Goal: Check status: Check status

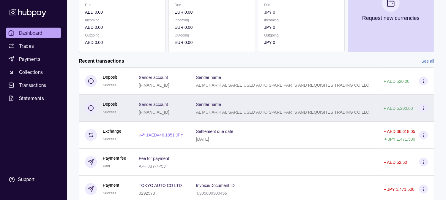
scroll to position [132, 0]
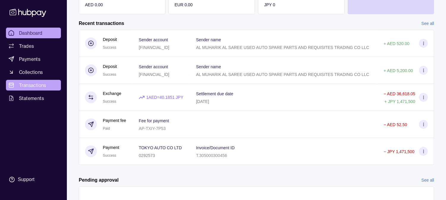
click at [51, 84] on link "Transactions" at bounding box center [33, 85] width 55 height 11
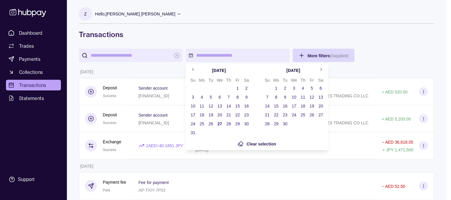
click at [194, 68] on icon "Go to previous month" at bounding box center [193, 69] width 4 height 4
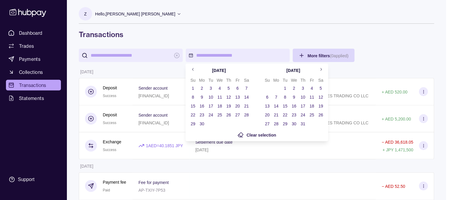
click at [194, 68] on icon "Go to previous month" at bounding box center [193, 69] width 4 height 4
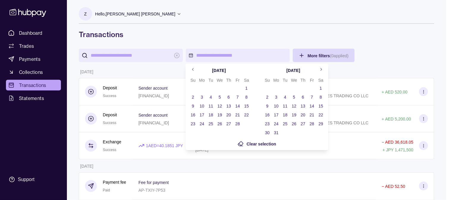
click at [193, 68] on icon "Go to previous month" at bounding box center [193, 69] width 4 height 4
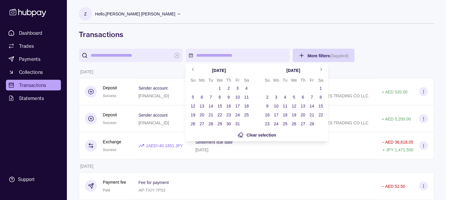
click at [193, 68] on icon "Go to previous month" at bounding box center [192, 69] width 1 height 3
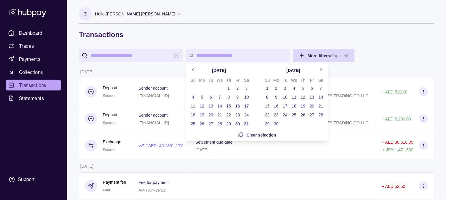
click at [193, 68] on icon "Go to previous month" at bounding box center [192, 69] width 1 height 3
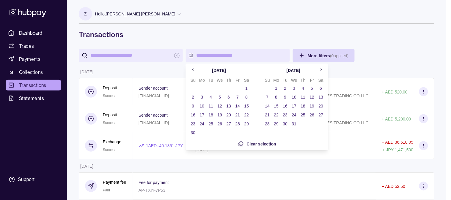
click at [193, 68] on icon "Go to previous month" at bounding box center [192, 69] width 1 height 3
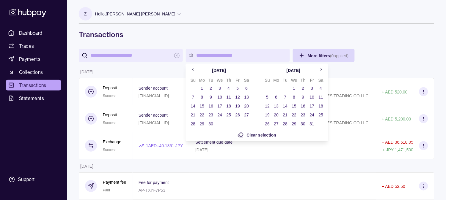
click at [193, 68] on icon "Go to previous month" at bounding box center [192, 69] width 1 height 3
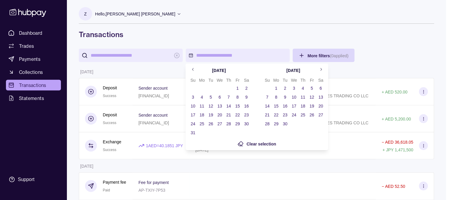
click at [193, 68] on icon "Go to previous month" at bounding box center [192, 69] width 1 height 3
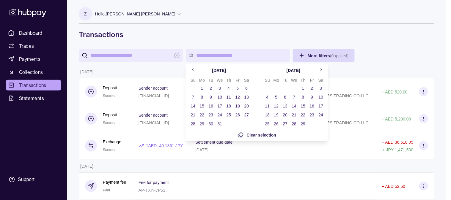
click at [193, 68] on icon "Go to previous month" at bounding box center [192, 69] width 1 height 3
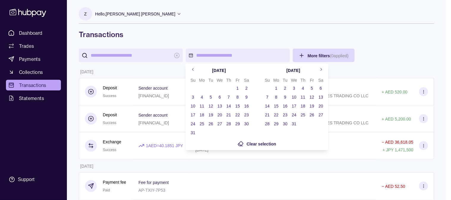
click at [193, 68] on icon "Go to previous month" at bounding box center [192, 69] width 1 height 3
click at [320, 69] on icon "Go to next month" at bounding box center [321, 69] width 4 height 4
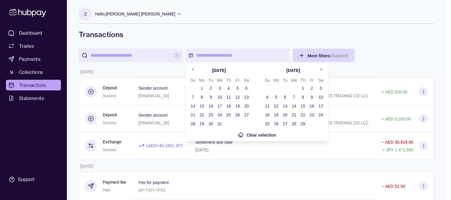
click at [320, 69] on icon "Go to next month" at bounding box center [321, 69] width 4 height 4
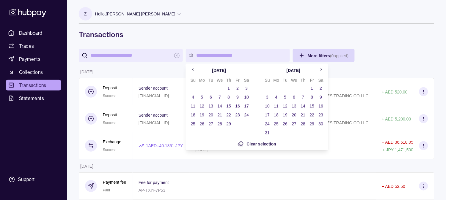
click at [320, 69] on icon "Go to next month" at bounding box center [321, 69] width 4 height 4
click at [192, 68] on icon "Go to previous month" at bounding box center [193, 69] width 4 height 4
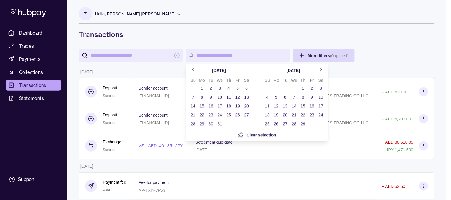
click at [322, 69] on icon "Go to next month" at bounding box center [321, 69] width 4 height 4
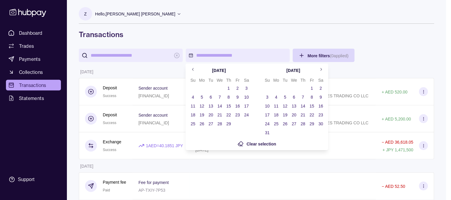
click at [225, 88] on button "1" at bounding box center [229, 88] width 8 height 8
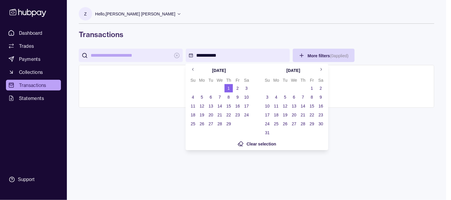
click at [320, 69] on icon "Go to next month" at bounding box center [321, 69] width 4 height 4
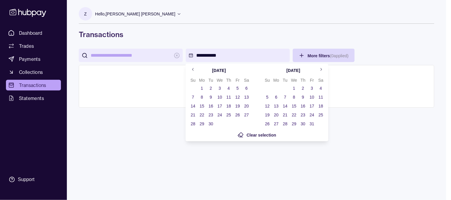
click at [320, 69] on icon "Go to next month" at bounding box center [321, 69] width 4 height 4
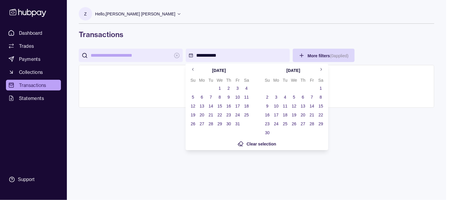
click at [320, 69] on icon "Go to next month" at bounding box center [321, 69] width 4 height 4
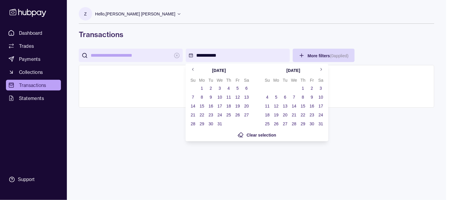
click at [320, 69] on icon "Go to next month" at bounding box center [321, 69] width 4 height 4
click at [286, 123] on button "31" at bounding box center [285, 124] width 8 height 8
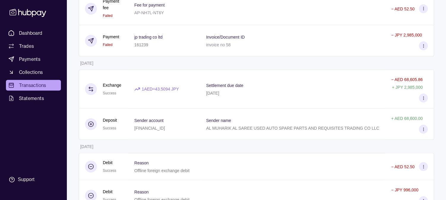
scroll to position [6588, 0]
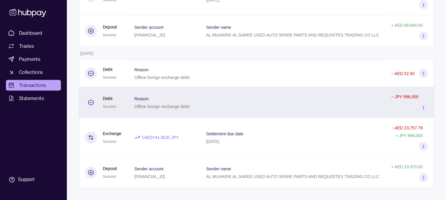
click at [307, 99] on div at bounding box center [292, 102] width 185 height 31
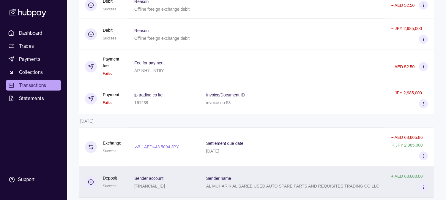
scroll to position [6423, 0]
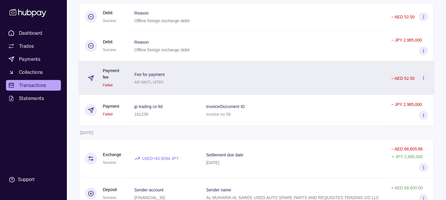
click at [202, 95] on div at bounding box center [292, 78] width 185 height 33
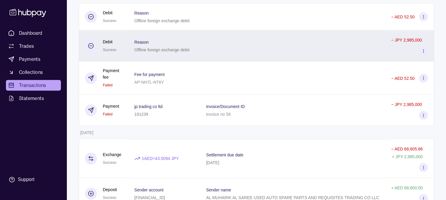
click at [192, 55] on div "Reason Offline foreign exchange debit" at bounding box center [164, 45] width 72 height 31
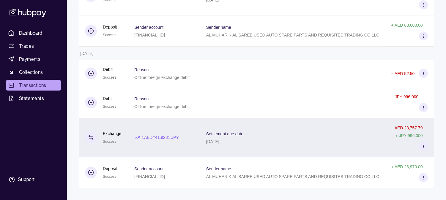
scroll to position [6588, 0]
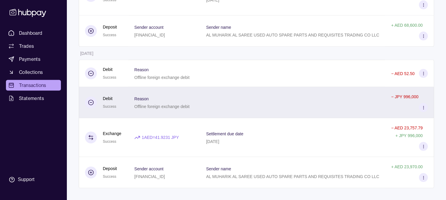
click at [225, 105] on div at bounding box center [292, 102] width 185 height 31
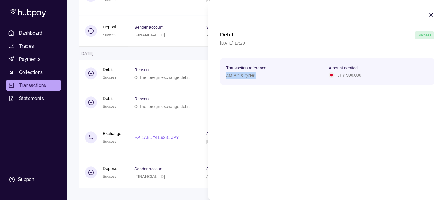
drag, startPoint x: 257, startPoint y: 76, endPoint x: 225, endPoint y: 77, distance: 31.5
click at [225, 77] on section "Transaction reference AM-BDI8-QZH6 Amount debited JPY 996,000" at bounding box center [327, 71] width 214 height 27
drag, startPoint x: 36, startPoint y: 7, endPoint x: 1, endPoint y: 8, distance: 35.1
drag, startPoint x: 1, startPoint y: 8, endPoint x: 67, endPoint y: 63, distance: 86.0
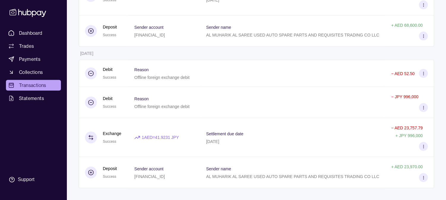
click at [148, 106] on p "Offline foreign exchange debit" at bounding box center [161, 106] width 55 height 5
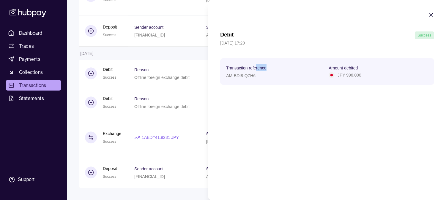
drag, startPoint x: 268, startPoint y: 69, endPoint x: 256, endPoint y: 72, distance: 12.3
click at [256, 71] on section "Transaction reference" at bounding box center [276, 67] width 100 height 7
drag, startPoint x: 256, startPoint y: 78, endPoint x: 224, endPoint y: 76, distance: 32.2
click at [224, 76] on section "Transaction reference AM-BDI8-QZH6 Amount debited JPY 996,000" at bounding box center [327, 71] width 214 height 27
copy p "AM-BDI8-QZH6"
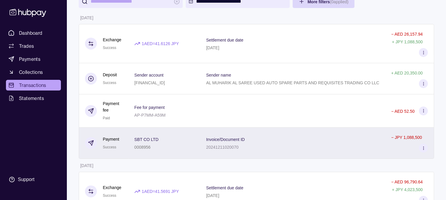
scroll to position [66, 0]
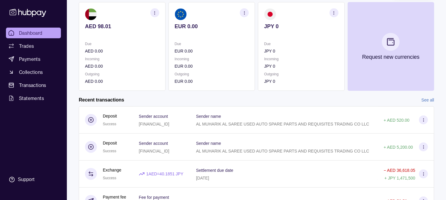
scroll to position [132, 0]
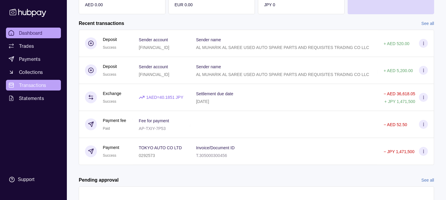
click at [53, 86] on link "Transactions" at bounding box center [33, 85] width 55 height 11
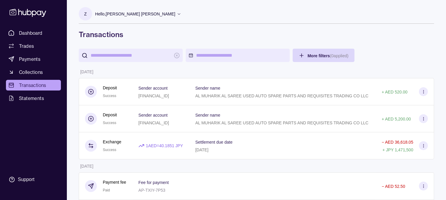
click at [158, 56] on input "search" at bounding box center [131, 55] width 80 height 13
paste input "**********"
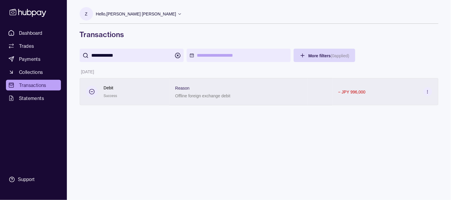
type input "**********"
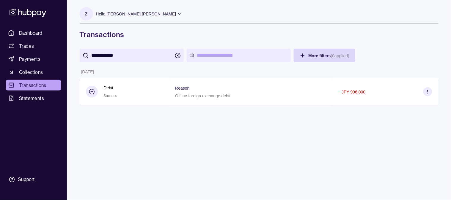
click at [182, 86] on p "Reason" at bounding box center [182, 88] width 14 height 5
click at [165, 152] on html "**********" at bounding box center [225, 100] width 451 height 200
